Goal: Transaction & Acquisition: Purchase product/service

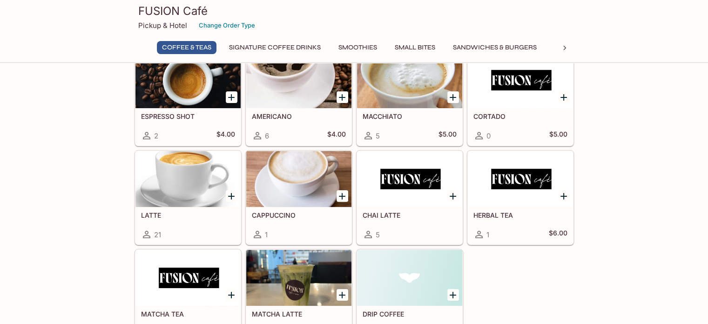
scroll to position [93, 0]
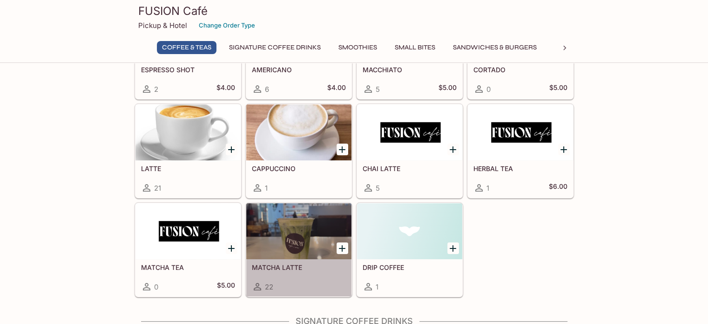
click at [285, 241] on div at bounding box center [298, 231] width 105 height 56
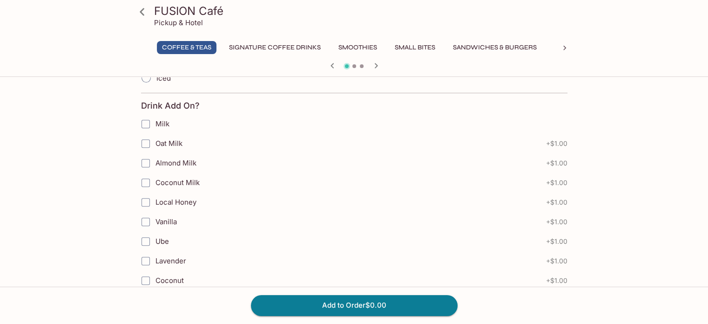
scroll to position [372, 0]
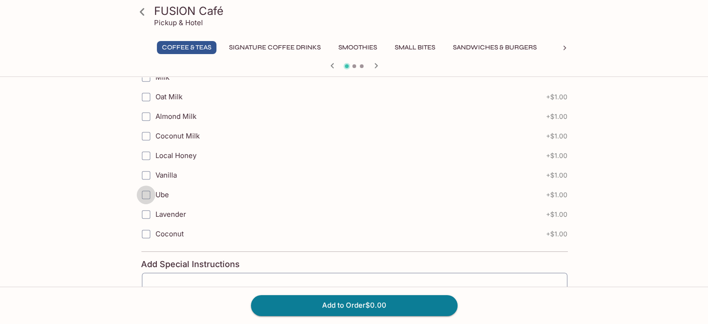
click at [145, 189] on input "Ube" at bounding box center [145, 194] width 19 height 19
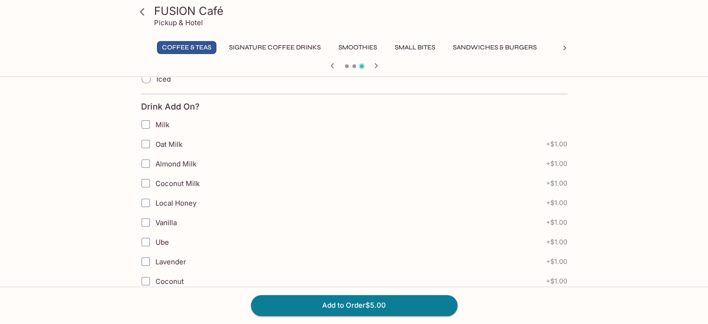
scroll to position [233, 0]
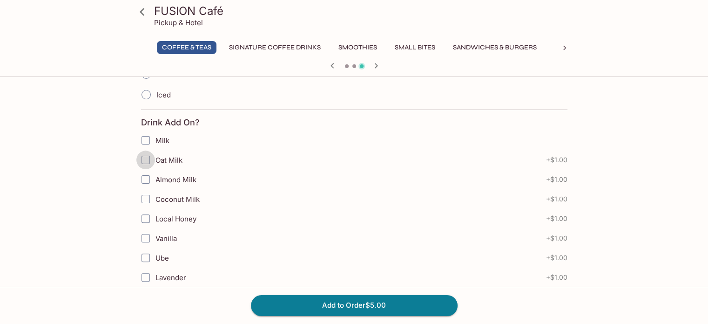
click at [142, 159] on input "Oat Milk" at bounding box center [145, 159] width 19 height 19
checkbox input "true"
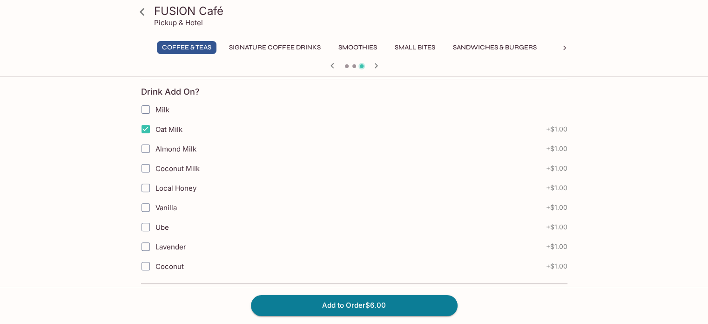
scroll to position [326, 0]
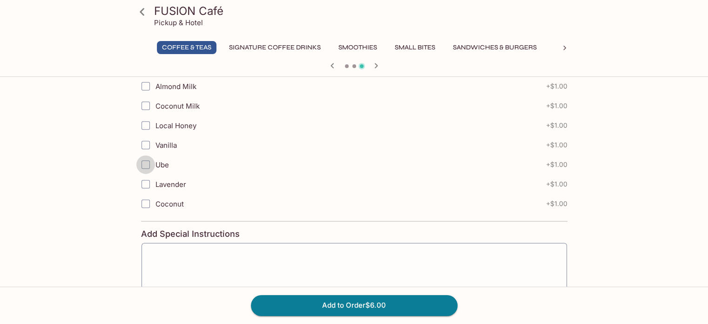
click at [146, 165] on input "Ube" at bounding box center [145, 164] width 19 height 19
click at [166, 160] on span "Ube" at bounding box center [163, 164] width 14 height 9
click at [155, 158] on input "Ube" at bounding box center [145, 164] width 19 height 19
click at [145, 159] on input "Ube" at bounding box center [145, 164] width 19 height 19
checkbox input "false"
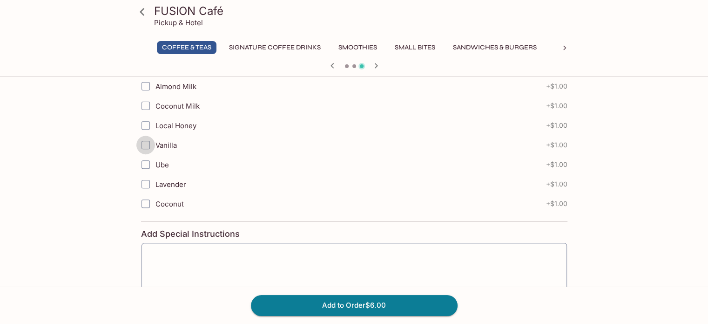
click at [143, 143] on input "Vanilla" at bounding box center [145, 144] width 19 height 19
click at [143, 81] on input "Almond Milk" at bounding box center [145, 86] width 19 height 19
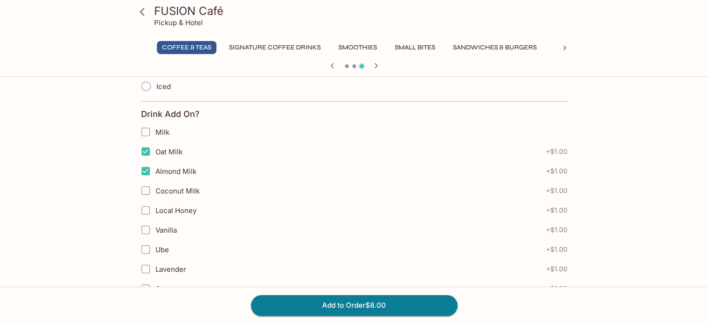
scroll to position [233, 0]
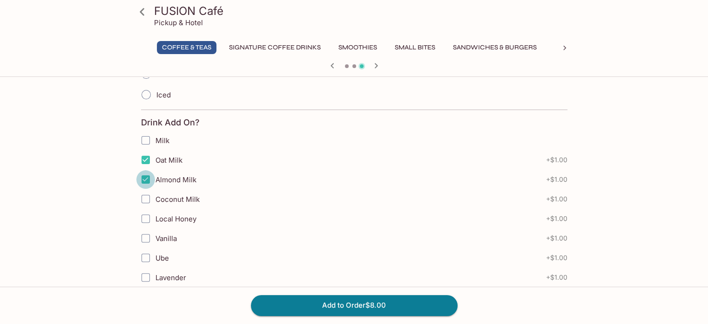
click at [142, 179] on input "Almond Milk" at bounding box center [145, 179] width 19 height 19
checkbox input "false"
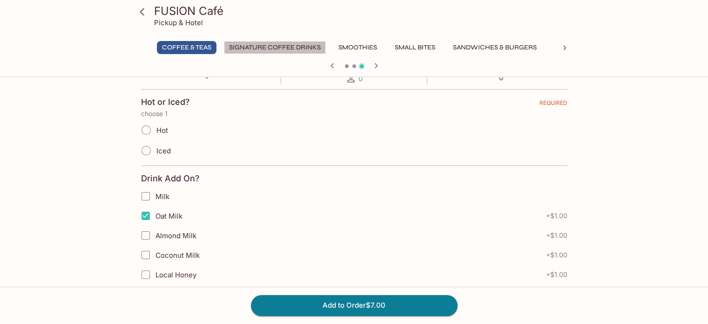
click at [269, 48] on button "Signature Coffee Drinks" at bounding box center [275, 47] width 102 height 13
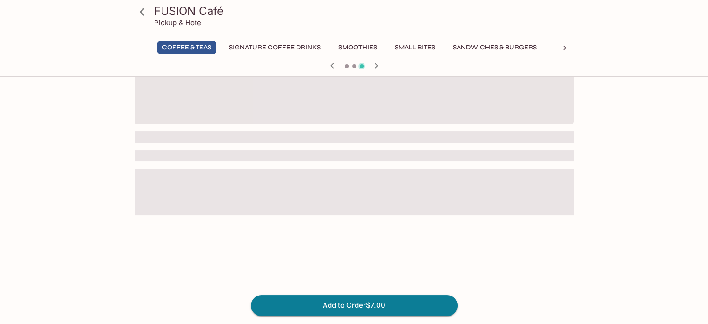
scroll to position [177, 0]
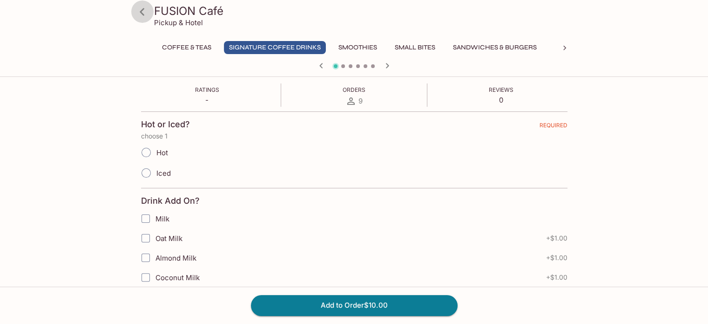
click at [148, 12] on icon at bounding box center [142, 12] width 16 height 16
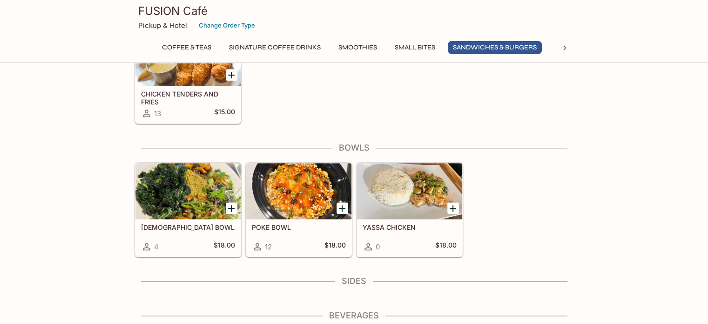
scroll to position [1024, 0]
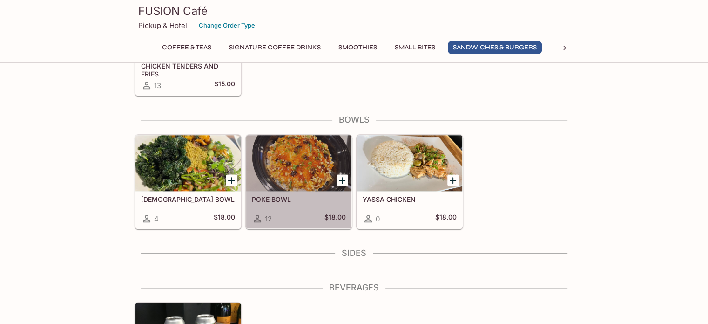
click at [261, 156] on div at bounding box center [298, 163] width 105 height 56
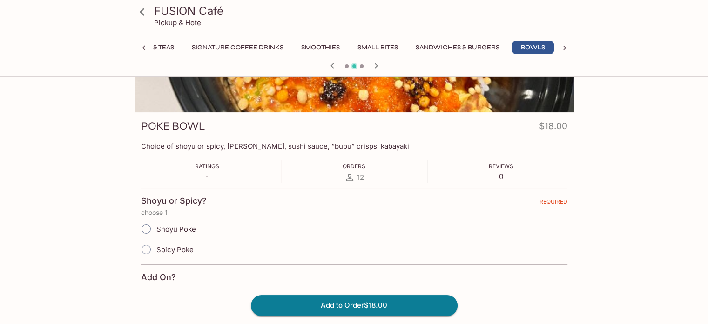
scroll to position [93, 0]
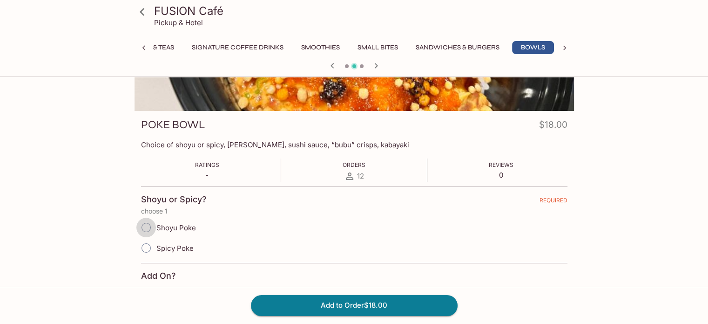
click at [155, 228] on input "Shoyu Poke" at bounding box center [146, 227] width 20 height 20
radio input "true"
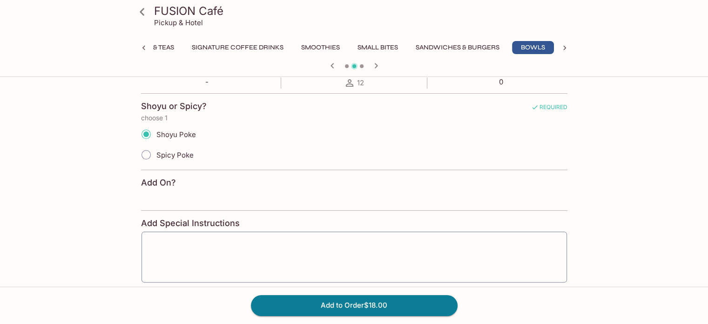
scroll to position [231, 0]
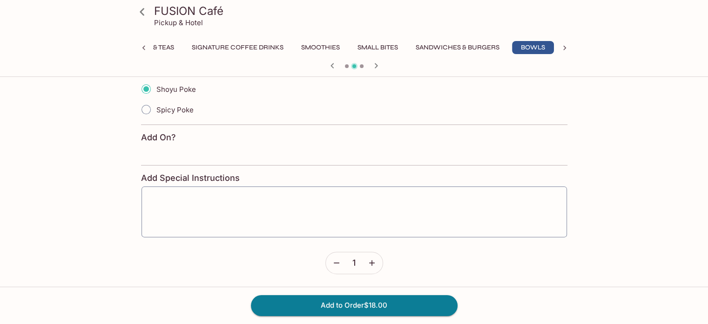
click at [185, 129] on form "Shoyu or Spicy? REQUIRED choose 1 Shoyu Poke Spicy Poke Add On? Add Special Ins…" at bounding box center [354, 161] width 426 height 226
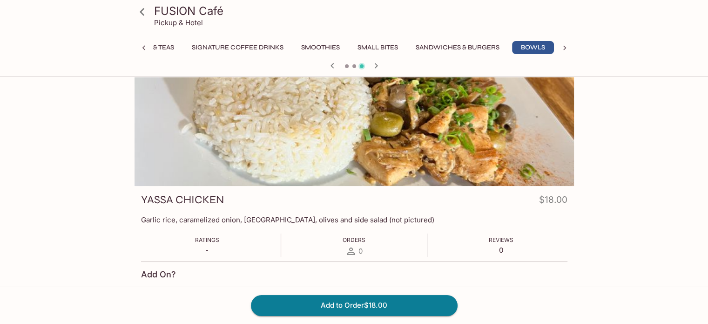
scroll to position [0, 0]
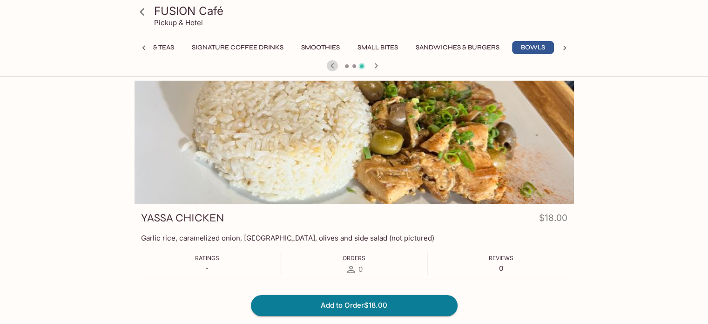
click at [330, 66] on icon "button" at bounding box center [332, 65] width 11 height 11
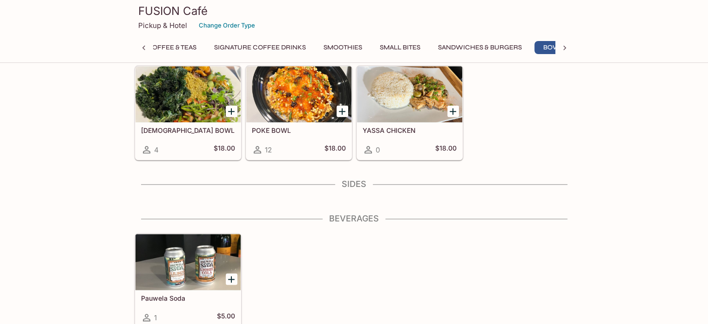
scroll to position [0, 37]
